Goal: Task Accomplishment & Management: Complete application form

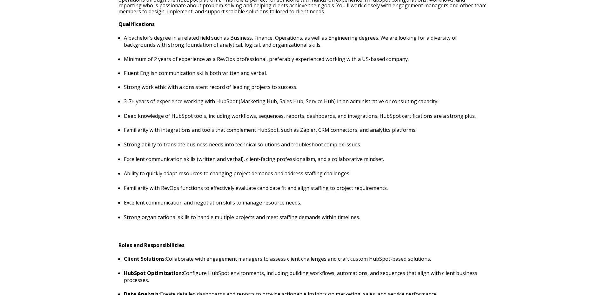
scroll to position [286, 0]
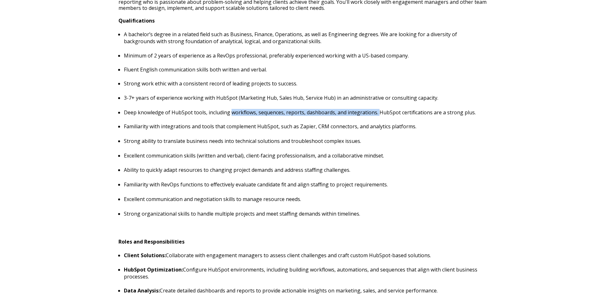
drag, startPoint x: 230, startPoint y: 113, endPoint x: 377, endPoint y: 114, distance: 146.5
click at [377, 114] on p "Deep knowledge of HubSpot tools, including workflows, sequences, reports, dashb…" at bounding box center [305, 112] width 363 height 7
drag, startPoint x: 377, startPoint y: 114, endPoint x: 336, endPoint y: 112, distance: 41.0
copy p "workflows, sequences, reports, dashboards, and integrations."
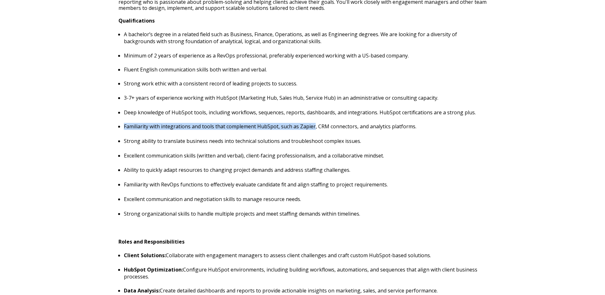
drag, startPoint x: 125, startPoint y: 127, endPoint x: 314, endPoint y: 126, distance: 189.1
click at [314, 126] on p "Familiarity with integrations and tools that complement HubSpot, such as Zapier…" at bounding box center [305, 126] width 363 height 7
drag, startPoint x: 314, startPoint y: 126, endPoint x: 286, endPoint y: 126, distance: 27.7
copy p "Familiarity with integrations and tools that complement HubSpot, such as Zapier"
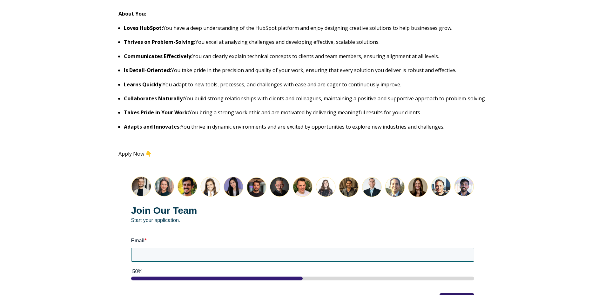
scroll to position [763, 0]
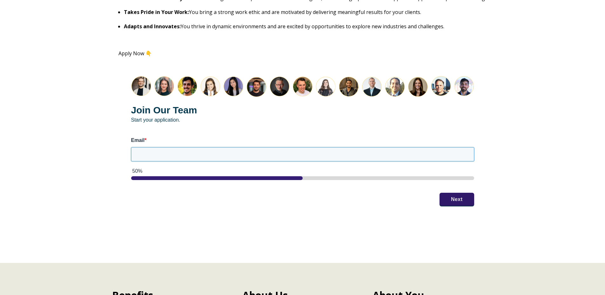
click at [175, 151] on input "Email *" at bounding box center [302, 154] width 343 height 14
type input "[EMAIL_ADDRESS][DOMAIN_NAME]"
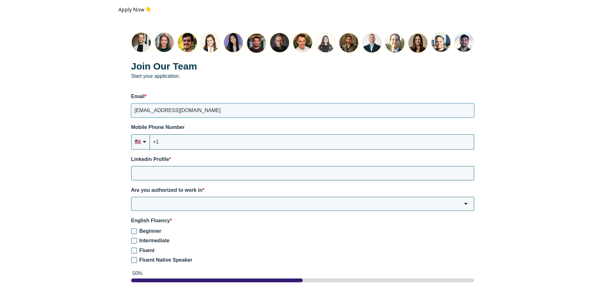
scroll to position [826, 0]
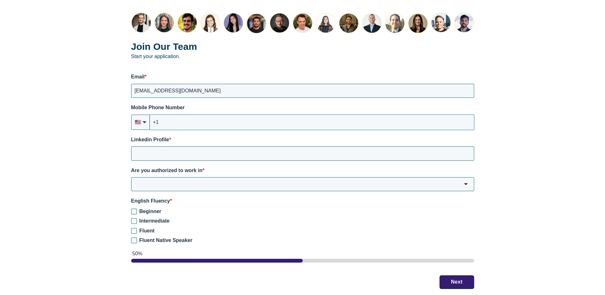
click at [181, 120] on input "+1" at bounding box center [312, 122] width 324 height 15
type input "[PHONE_NUMBER]"
paste input "[URL][DOMAIN_NAME][PERSON_NAME]"
type input "[URL][DOMAIN_NAME][PERSON_NAME]"
click at [220, 187] on input "Are you authorized to work in *" at bounding box center [302, 184] width 343 height 14
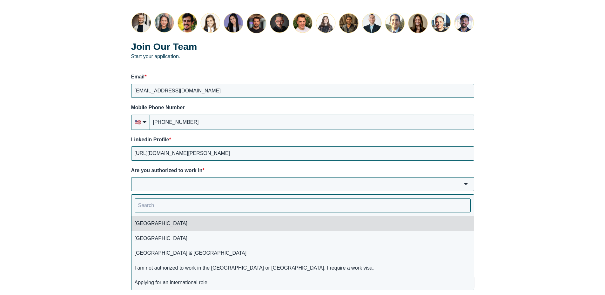
click at [141, 224] on li "[GEOGRAPHIC_DATA]" at bounding box center [303, 223] width 343 height 15
type input "[GEOGRAPHIC_DATA]"
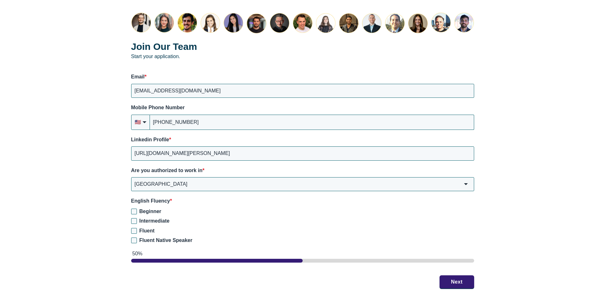
click at [135, 237] on label "Fluent Native Speaker" at bounding box center [302, 240] width 343 height 7
click at [135, 238] on input "Fluent Native Speaker" at bounding box center [134, 241] width 6 height 6
checkbox input "true"
click at [452, 279] on button "Next" at bounding box center [457, 281] width 35 height 13
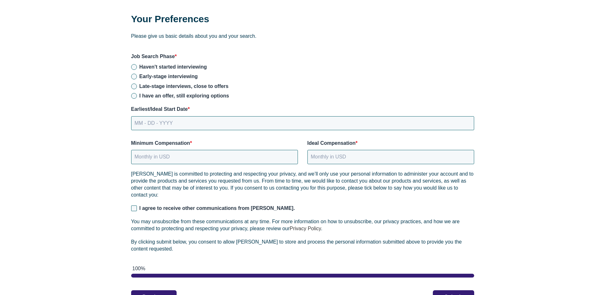
scroll to position [826, 0]
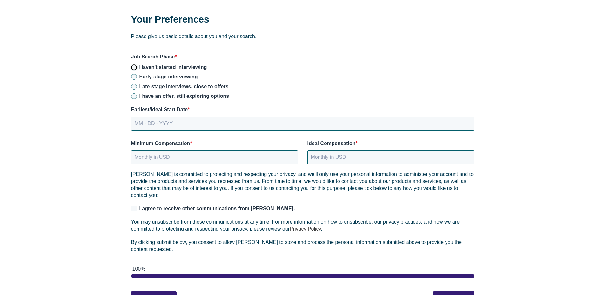
click at [133, 68] on input "Haven't started interviewing" at bounding box center [134, 68] width 6 height 6
radio input "true"
click at [183, 122] on input "MM - DD - YYYY" at bounding box center [302, 124] width 343 height 14
type input "[DATE]"
click at [177, 156] on input "Minimum Compensation *" at bounding box center [214, 157] width 167 height 14
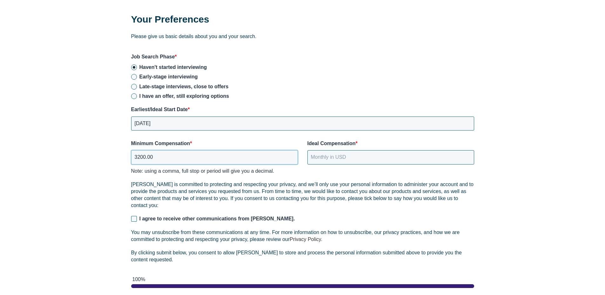
click at [134, 158] on input "3200.00" at bounding box center [214, 157] width 167 height 14
click at [351, 159] on input "Ideal Compensation *" at bounding box center [391, 157] width 167 height 14
click at [137, 157] on input "3200.00" at bounding box center [214, 157] width 167 height 14
type input "3200.00"
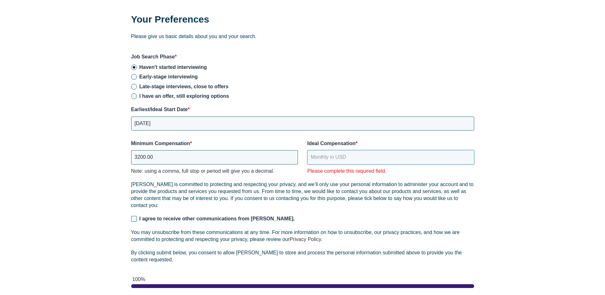
click at [383, 160] on input "Ideal Compensation *" at bounding box center [391, 157] width 167 height 14
click at [363, 159] on input "Ideal Compensation *" at bounding box center [391, 157] width 167 height 14
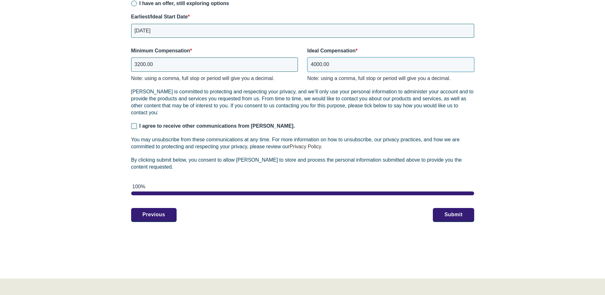
scroll to position [921, 0]
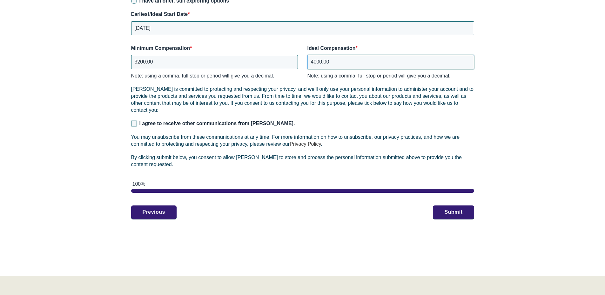
type input "4000.00"
click at [134, 121] on input "I agree to receive other communications from [PERSON_NAME]." at bounding box center [134, 124] width 6 height 6
checkbox input "true"
click at [452, 209] on button "Submit" at bounding box center [453, 211] width 41 height 13
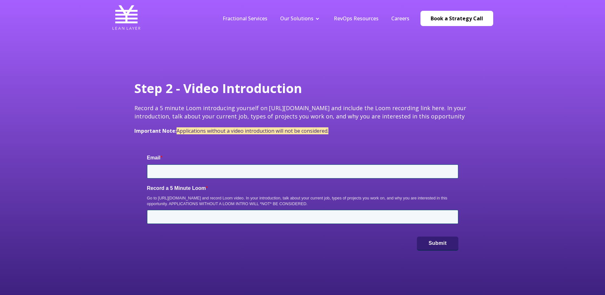
type input "[EMAIL_ADDRESS][DOMAIN_NAME]"
